Goal: Check status

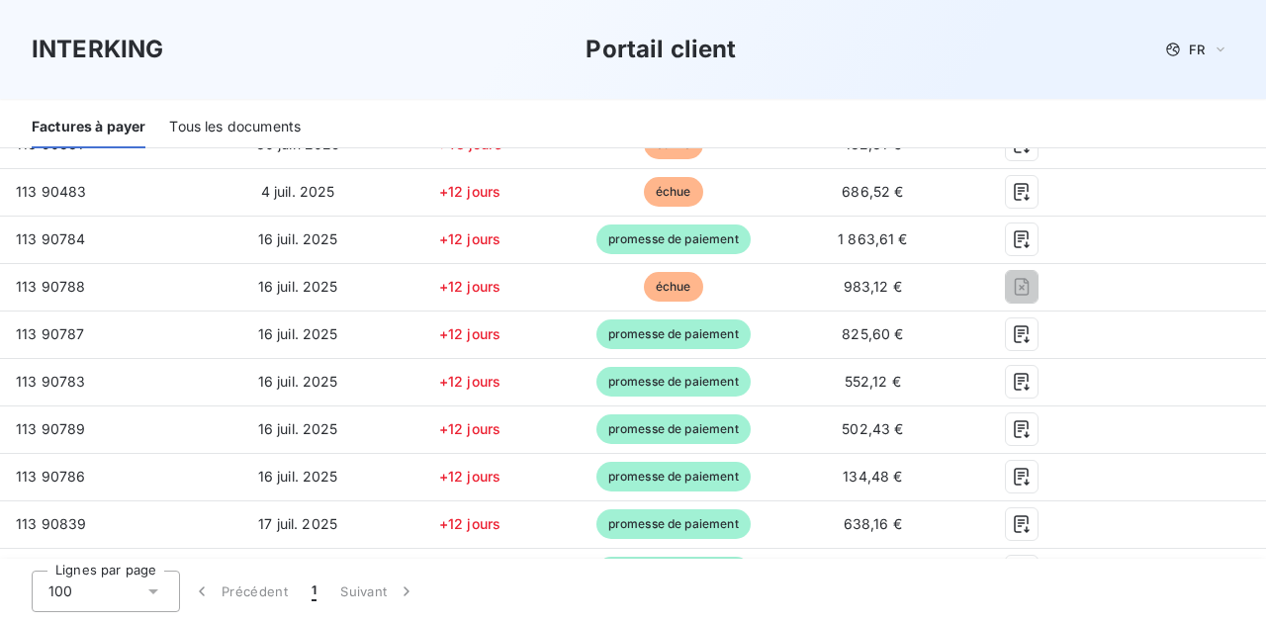
scroll to position [596, 0]
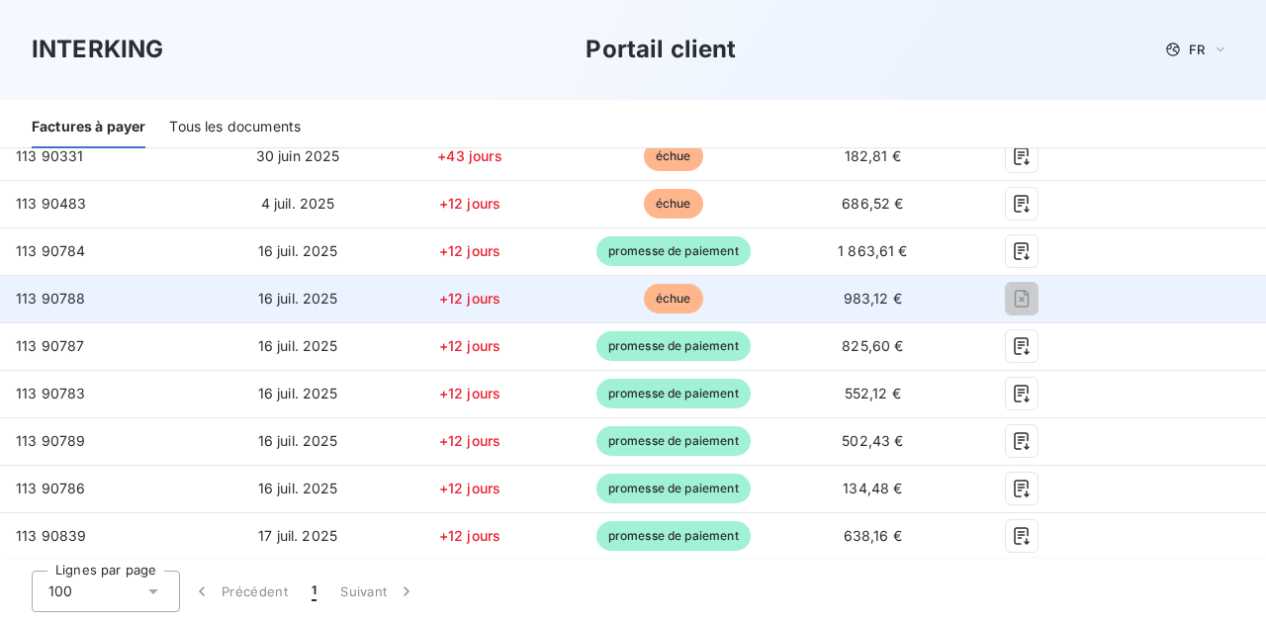
click at [684, 307] on span "échue" at bounding box center [673, 299] width 59 height 30
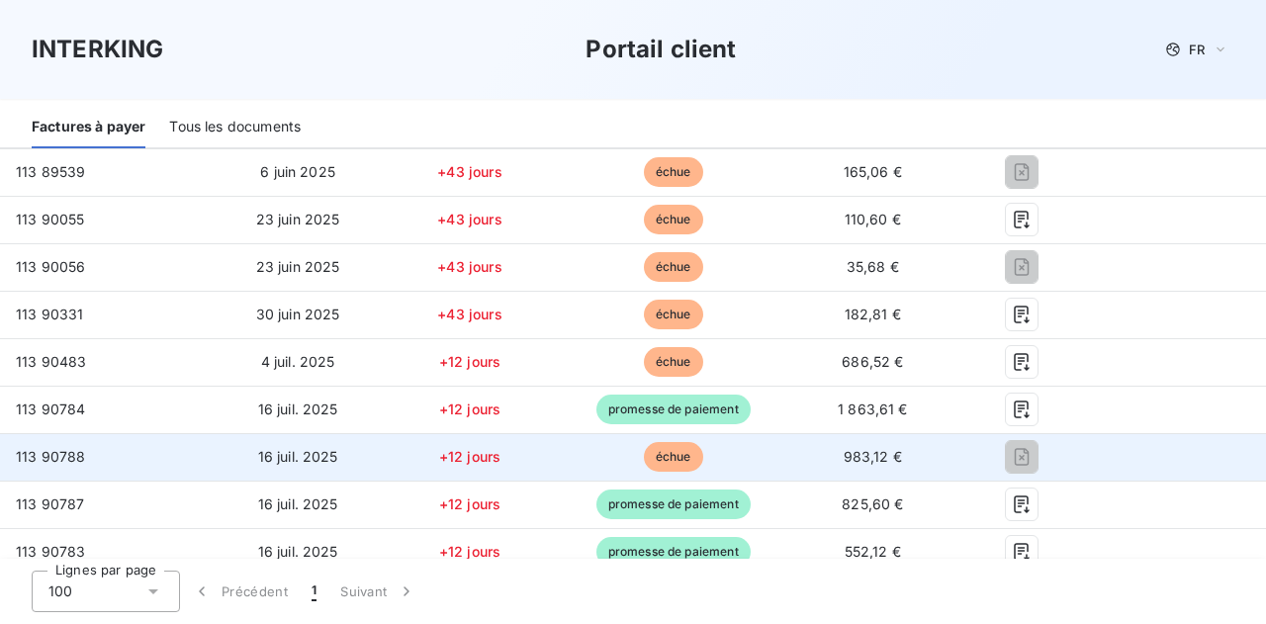
scroll to position [433, 0]
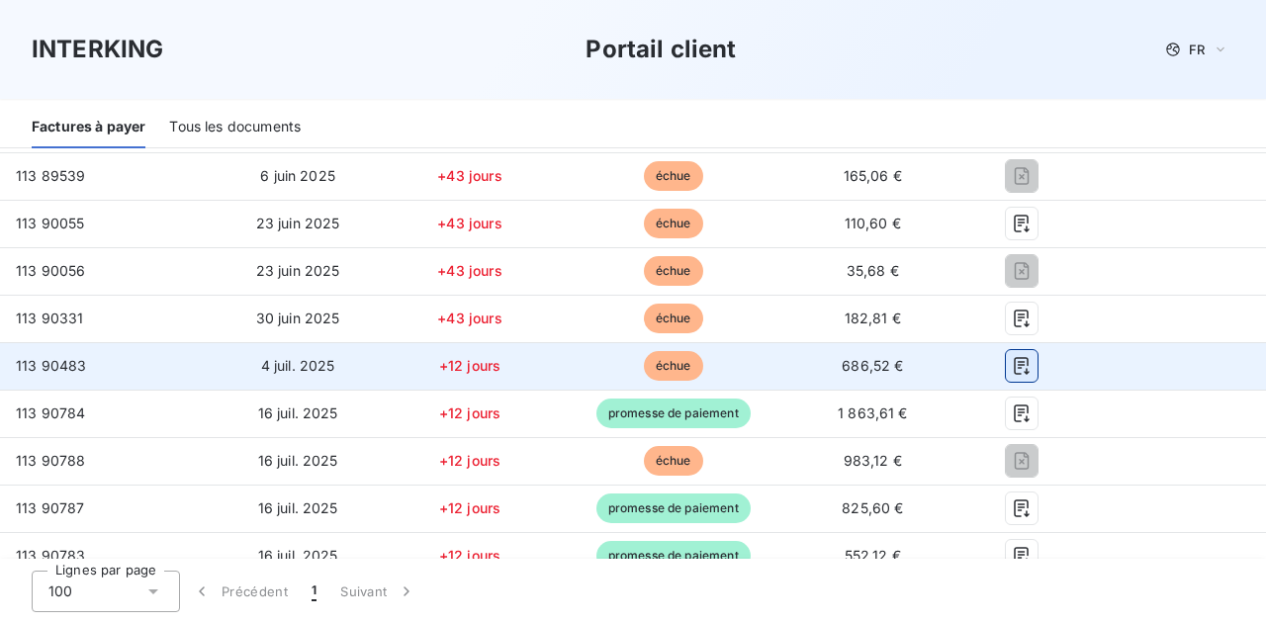
click at [1021, 375] on button "button" at bounding box center [1022, 366] width 32 height 32
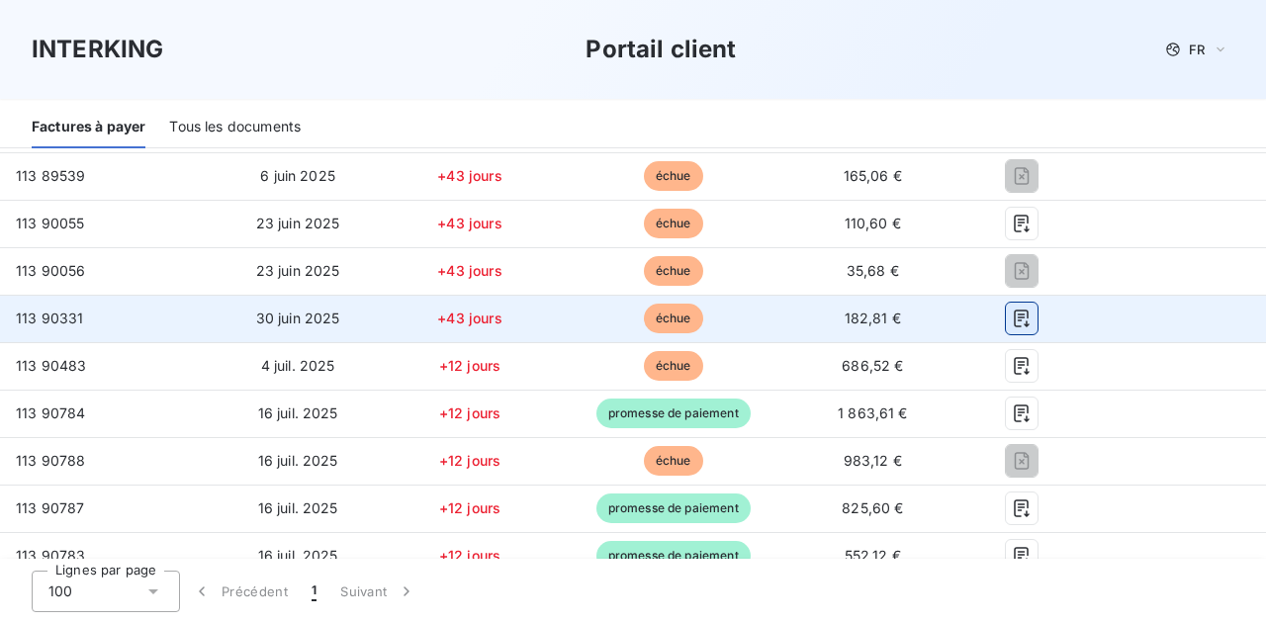
click at [1013, 322] on icon "button" at bounding box center [1022, 319] width 20 height 20
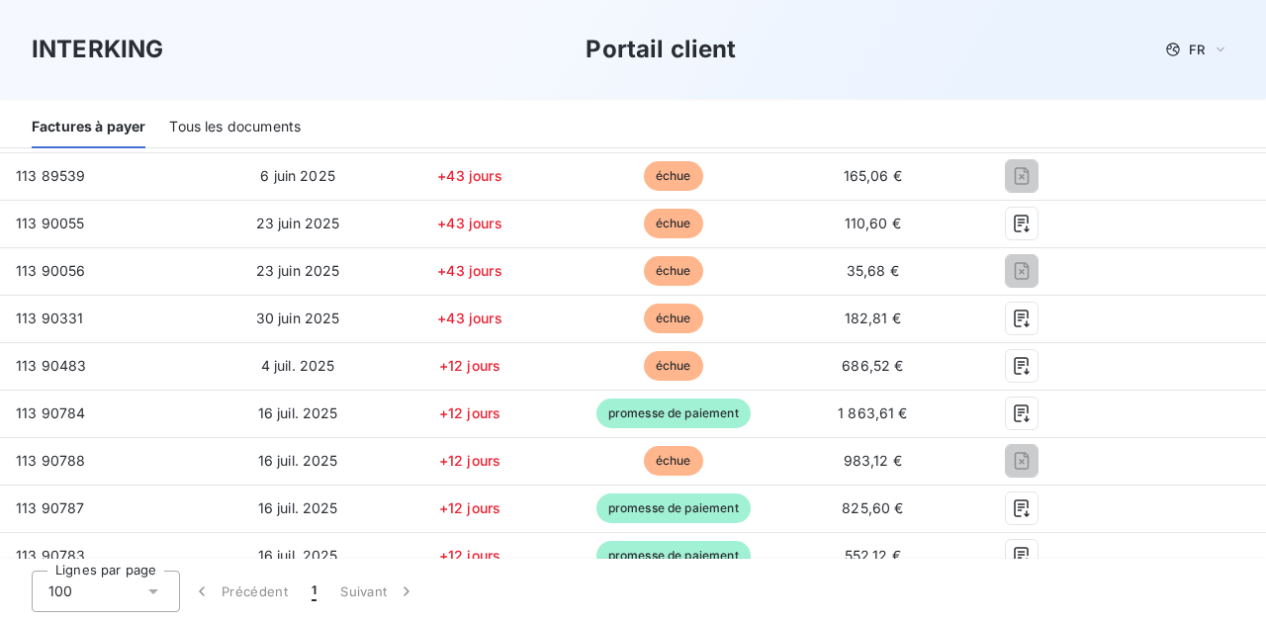
click at [782, 74] on div "INTERKING Portail client FR" at bounding box center [633, 49] width 1266 height 99
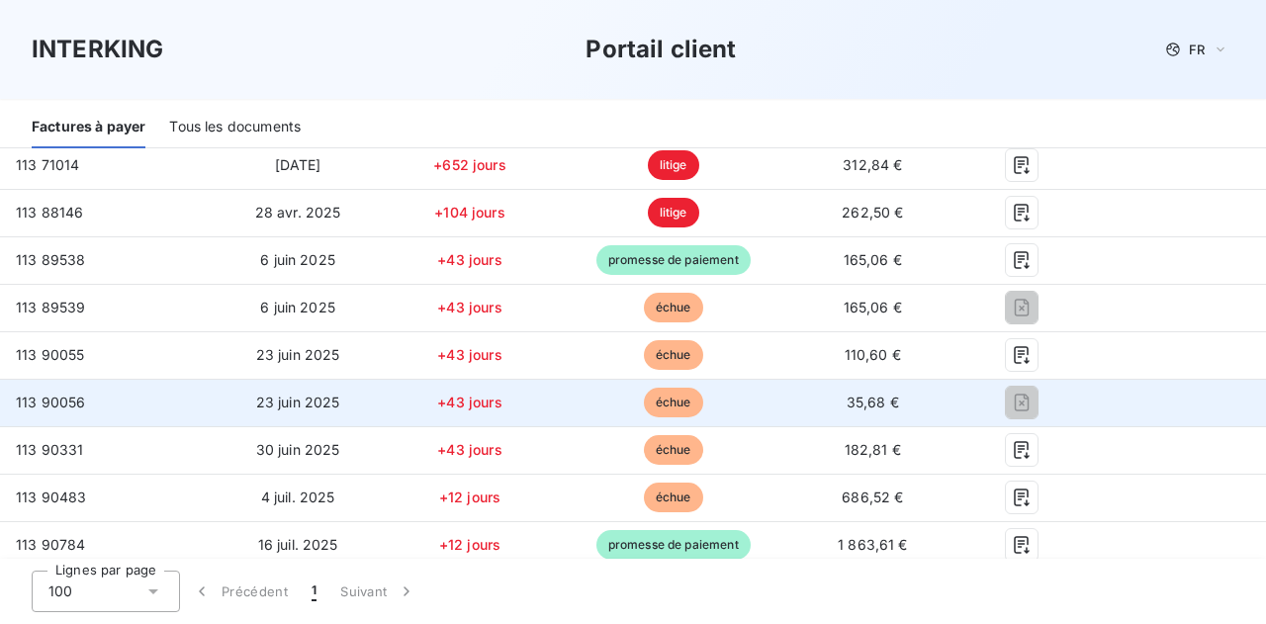
scroll to position [300, 0]
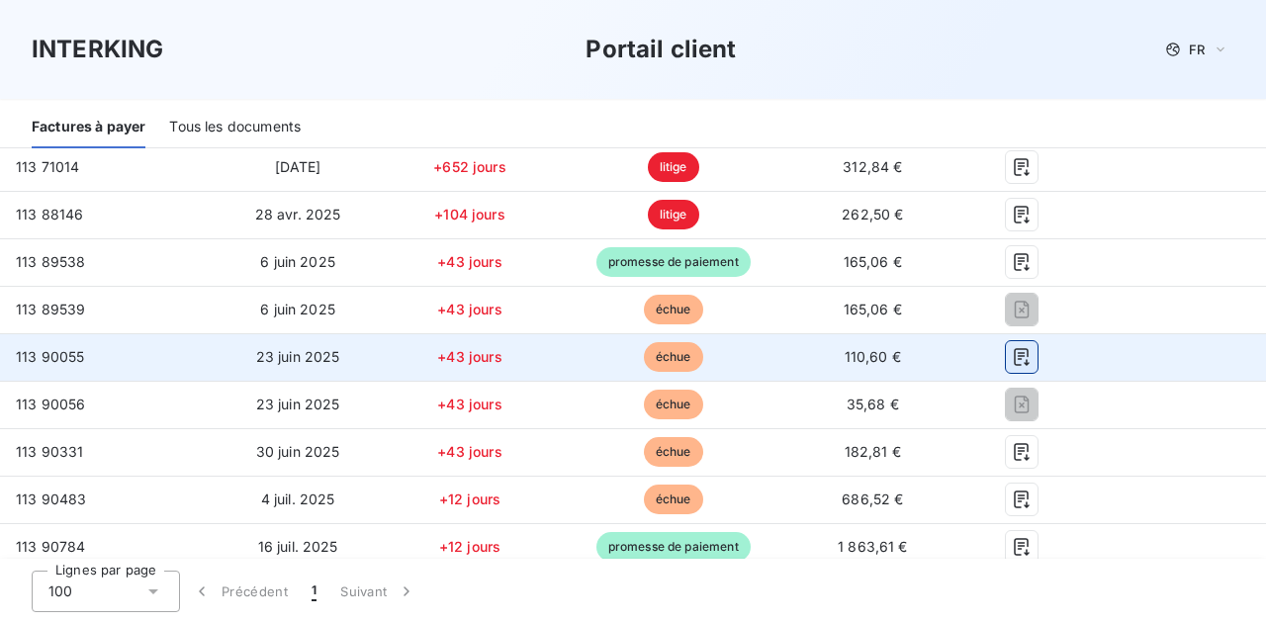
click at [1012, 361] on icon "button" at bounding box center [1022, 357] width 20 height 20
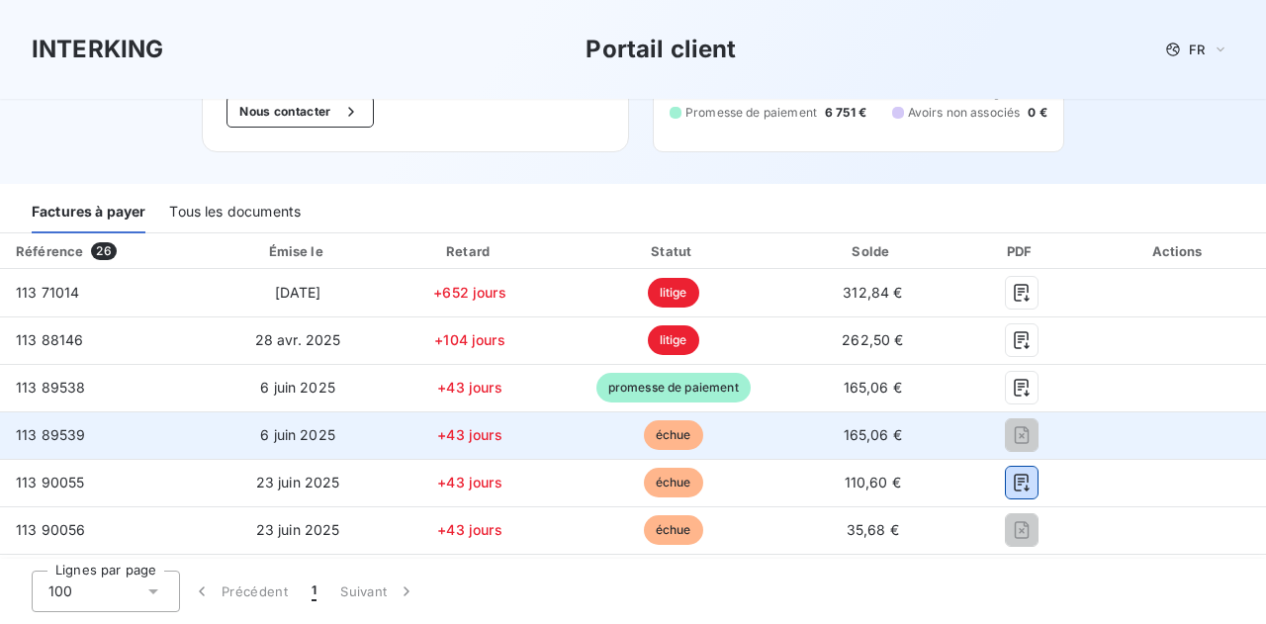
scroll to position [172, 0]
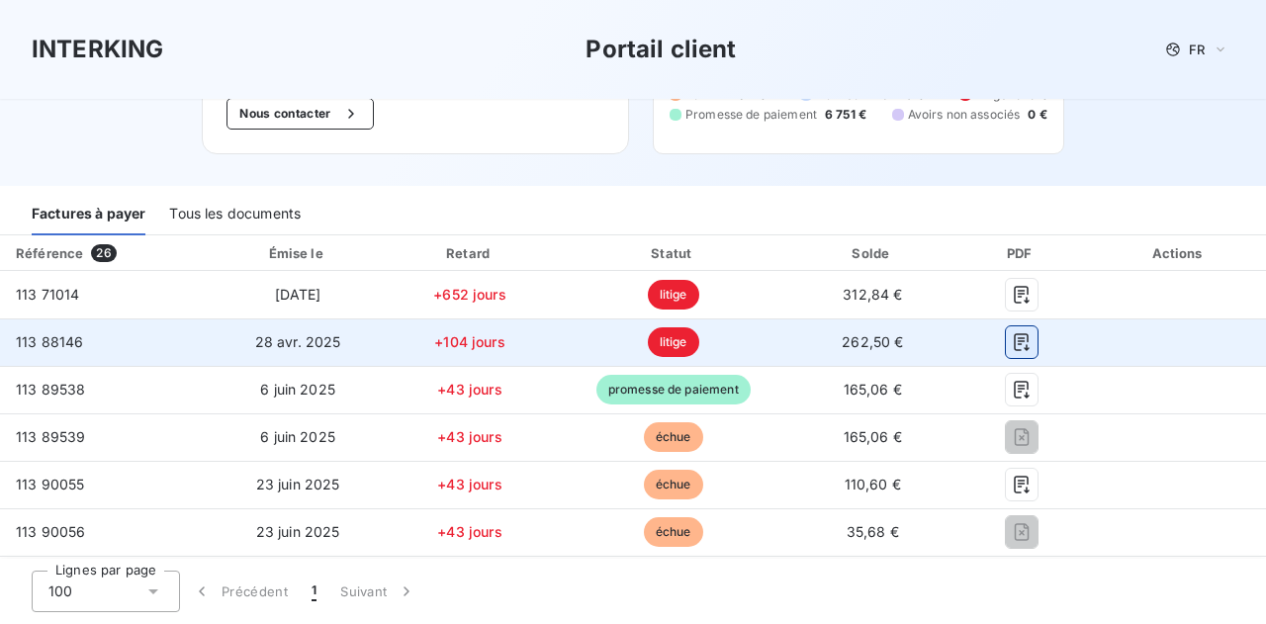
click at [1014, 351] on icon "button" at bounding box center [1021, 342] width 15 height 18
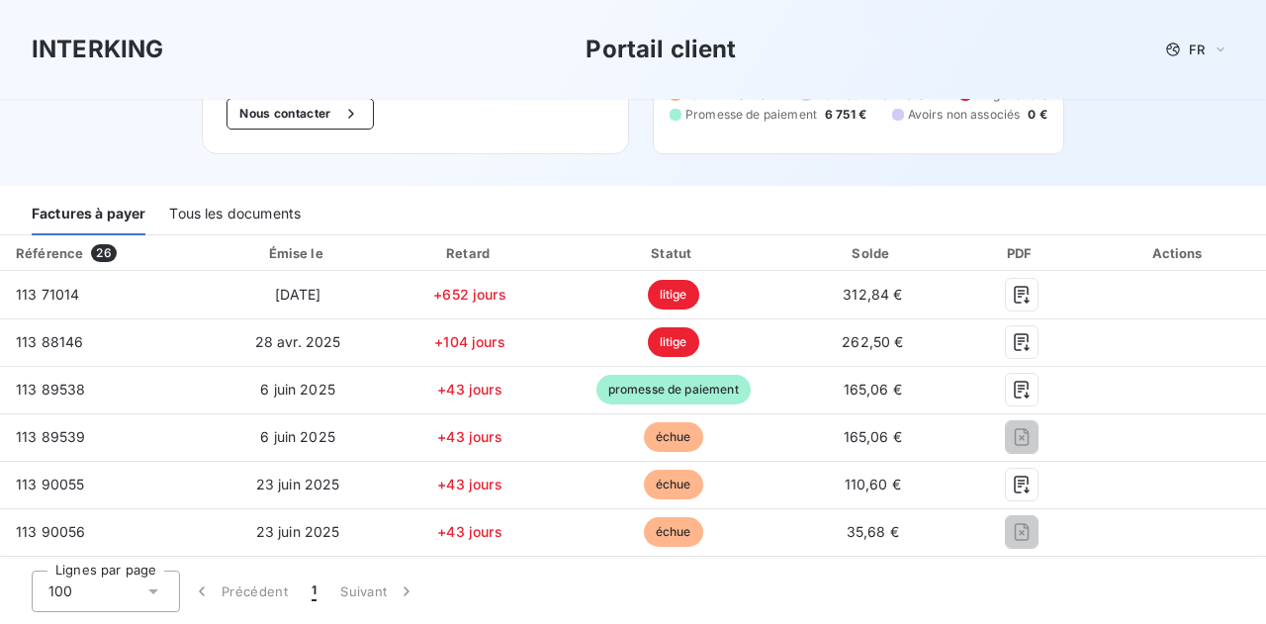
click at [794, 197] on div "Factures à payer Tous les documents" at bounding box center [633, 210] width 1266 height 49
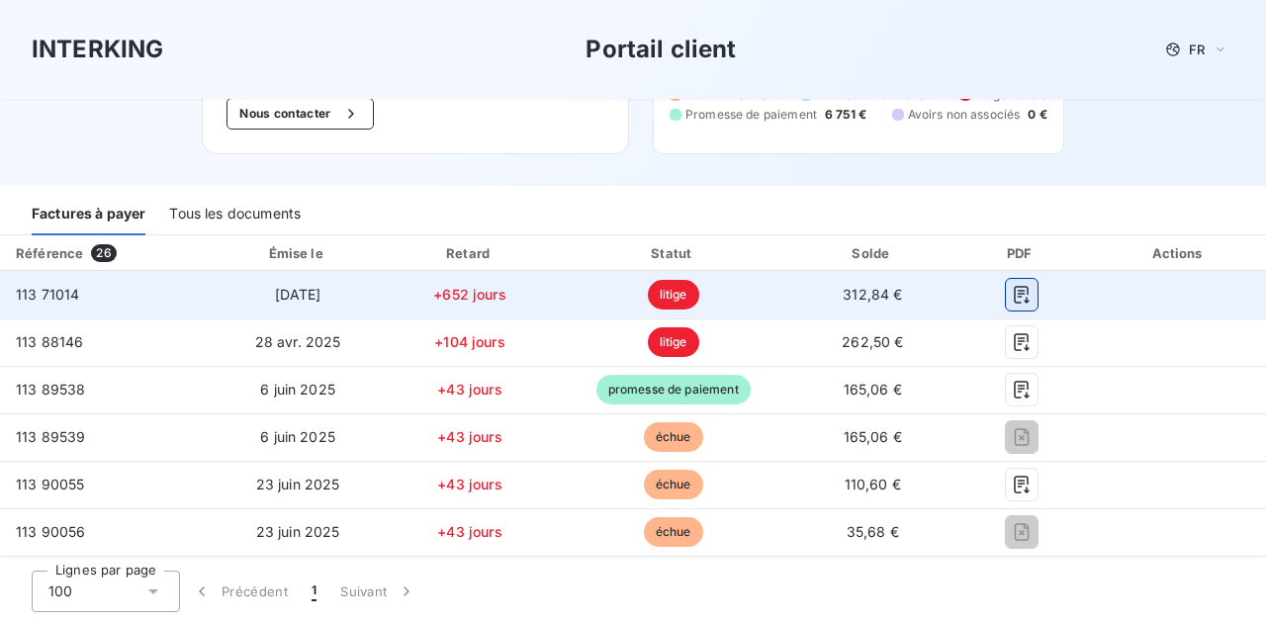
click at [1012, 303] on icon "button" at bounding box center [1022, 295] width 20 height 20
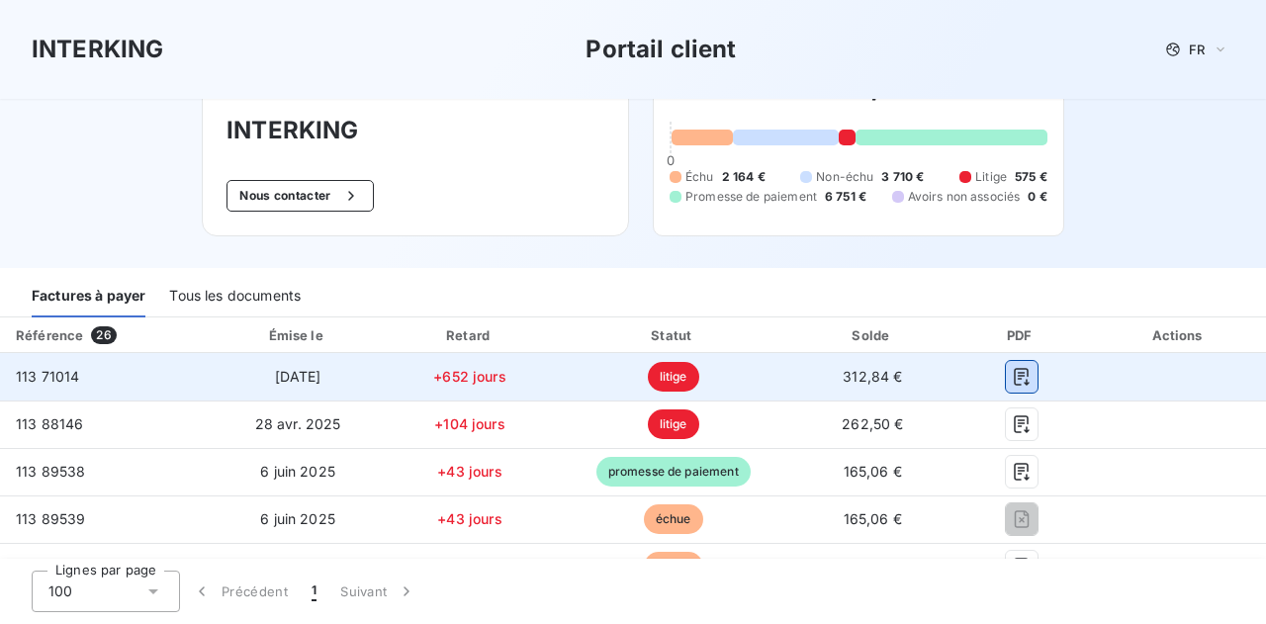
scroll to position [89, 0]
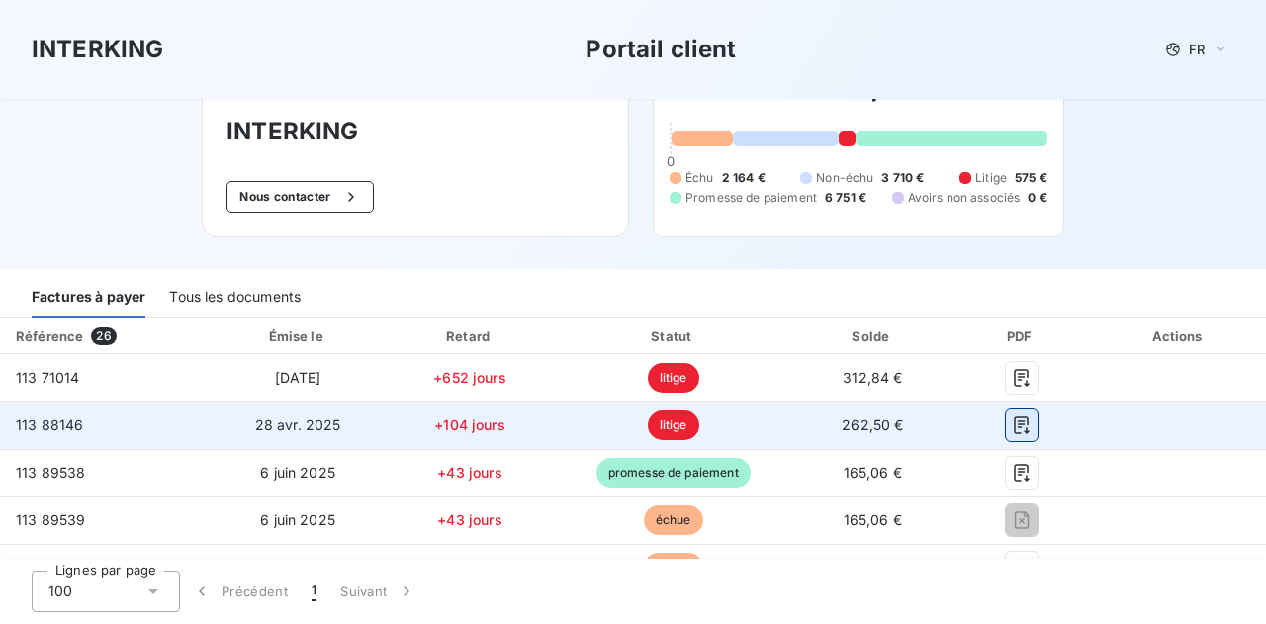
drag, startPoint x: 999, startPoint y: 440, endPoint x: 1011, endPoint y: 437, distance: 12.2
click at [1012, 435] on icon "button" at bounding box center [1022, 426] width 20 height 20
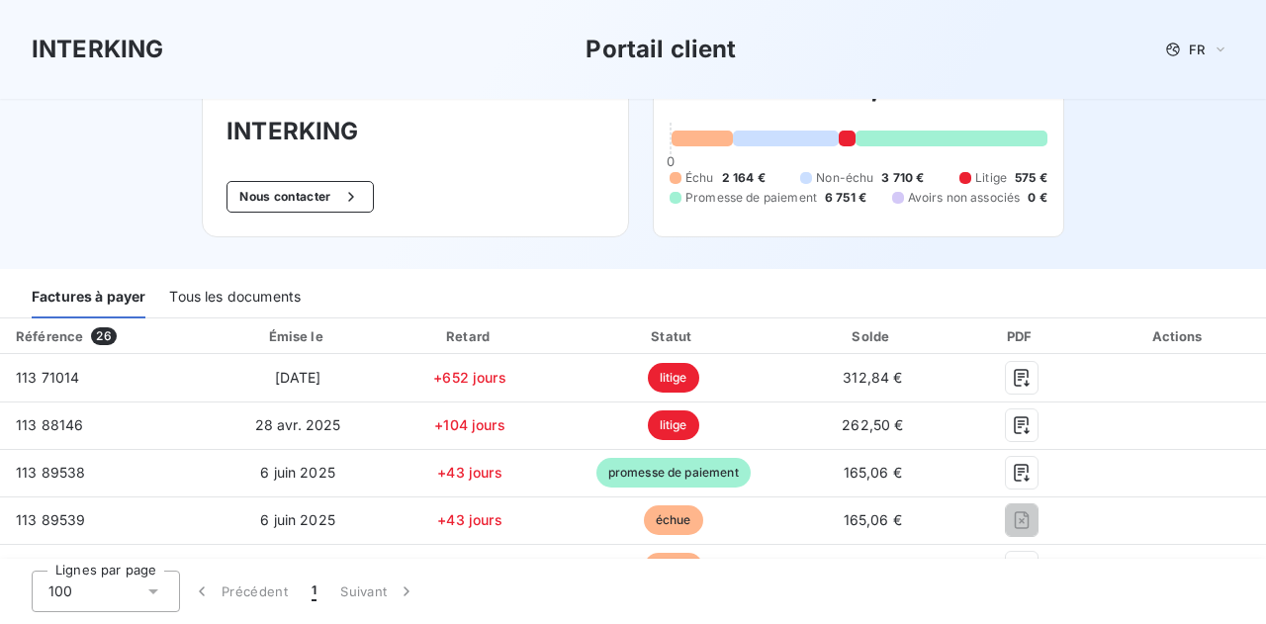
click at [101, 193] on div "INTERKING Portail client FR Bienvenue sur votre portail client INTERKING . INTE…" at bounding box center [633, 90] width 1266 height 358
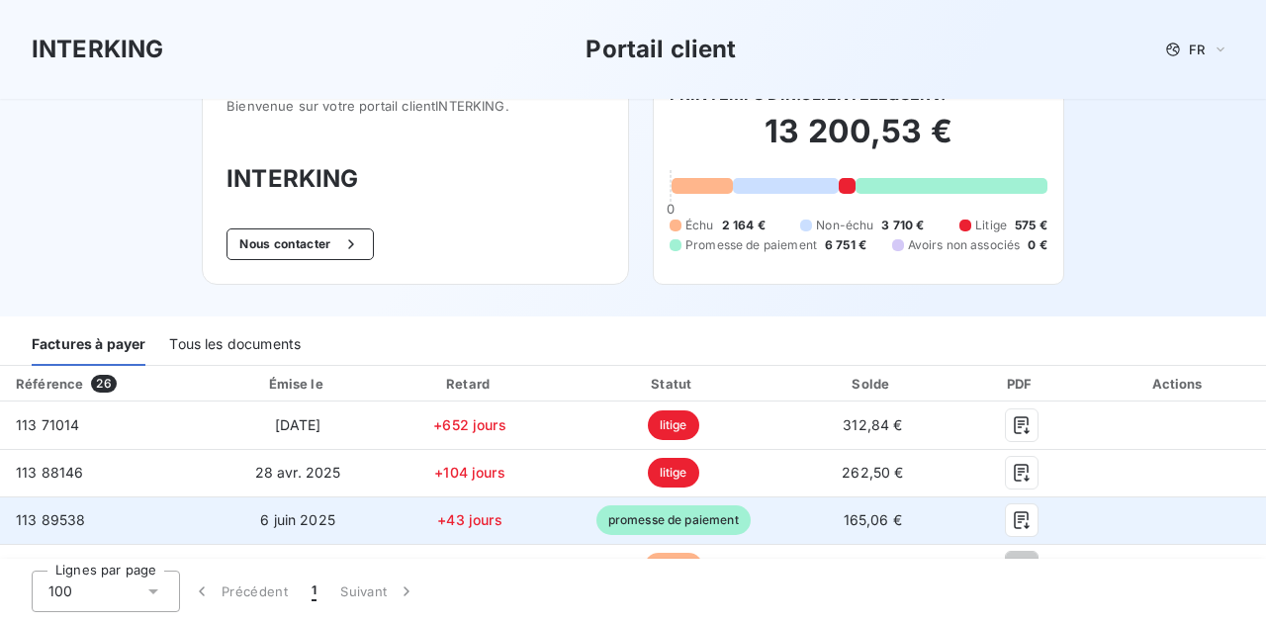
scroll to position [0, 0]
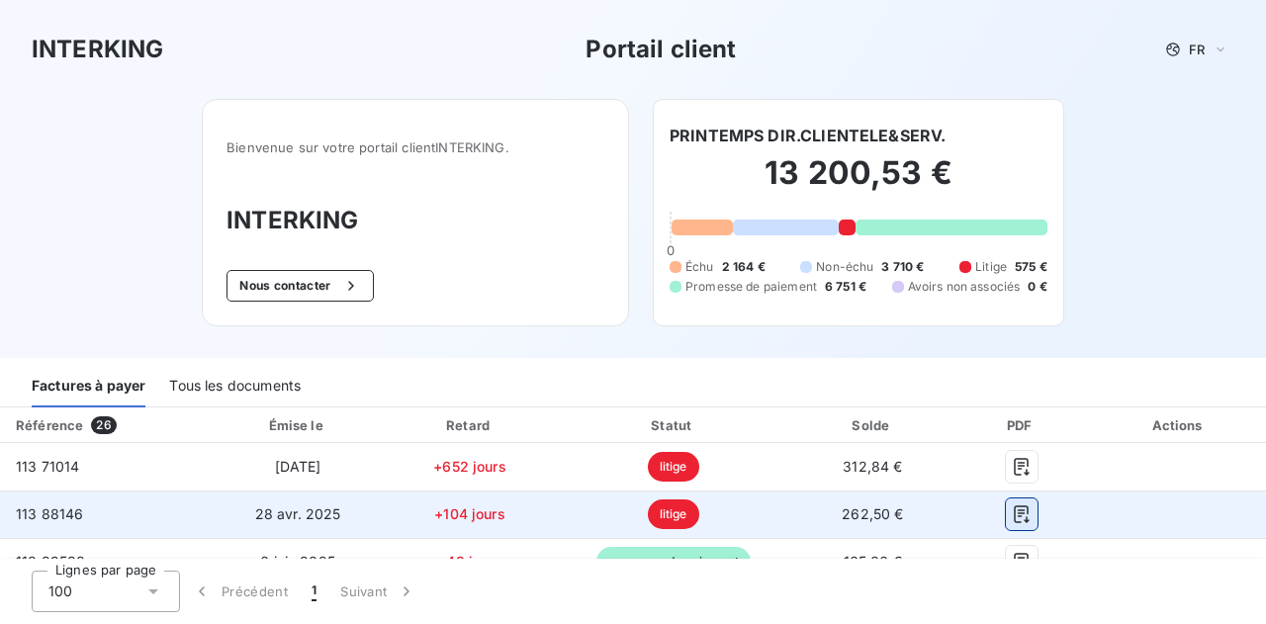
click at [1012, 524] on icon "button" at bounding box center [1022, 515] width 20 height 20
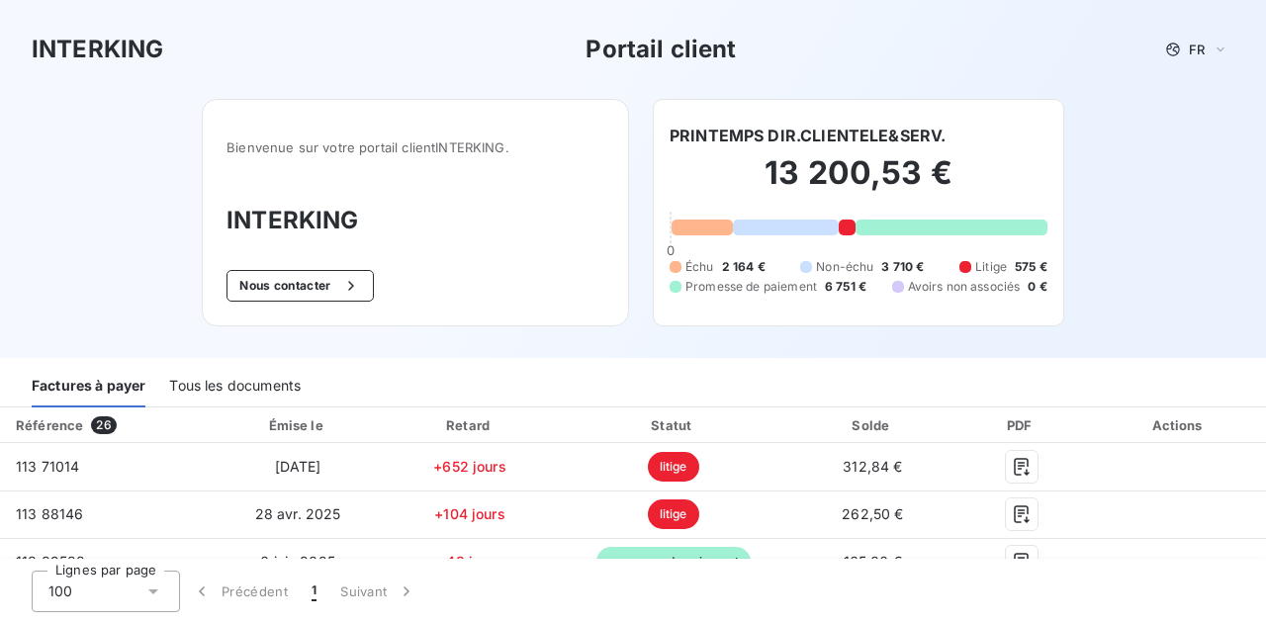
click at [451, 52] on div "INTERKING Portail client FR" at bounding box center [633, 50] width 1203 height 36
